Goal: Task Accomplishment & Management: Manage account settings

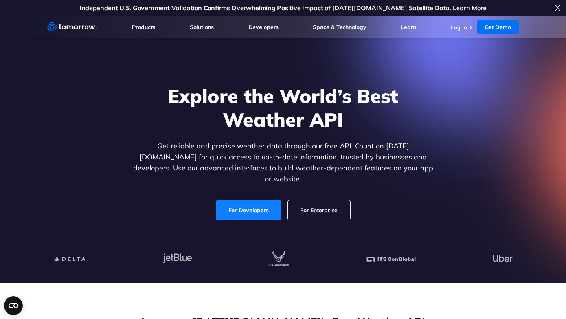
click at [246, 202] on link "For Developers" at bounding box center [249, 210] width 66 height 20
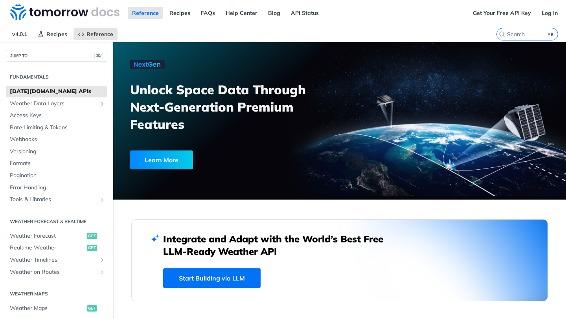
click at [228, 277] on link "Start Building via LLM" at bounding box center [211, 278] width 97 height 20
click at [46, 17] on img at bounding box center [64, 12] width 109 height 16
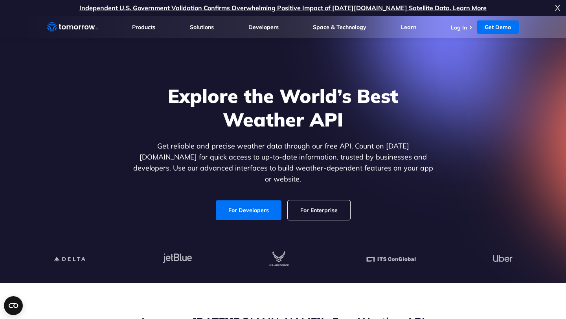
click at [64, 29] on icon "Home link" at bounding box center [64, 27] width 4 height 4
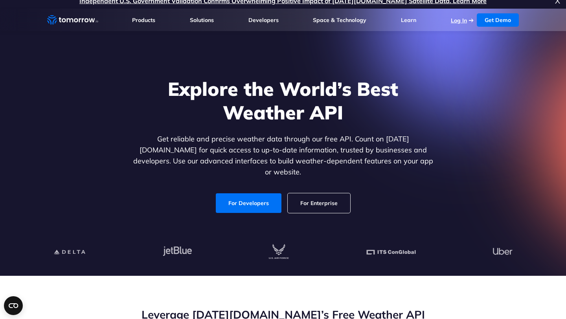
click at [467, 21] on link "Log In" at bounding box center [459, 20] width 16 height 7
